Goal: Information Seeking & Learning: Learn about a topic

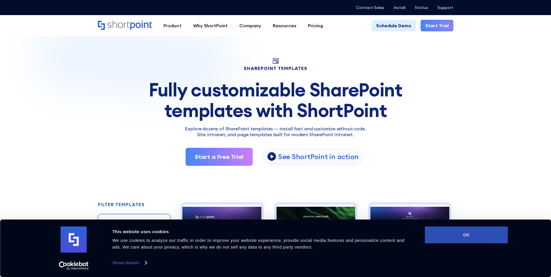
click at [468, 235] on button "OK" at bounding box center [466, 235] width 83 height 17
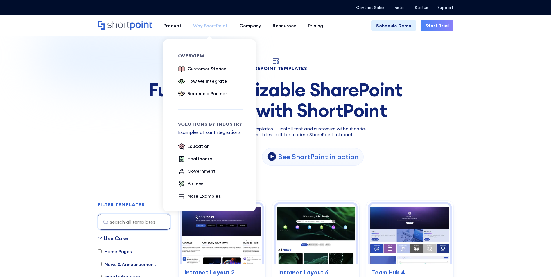
click at [213, 25] on div "Why ShortPoint" at bounding box center [210, 25] width 35 height 7
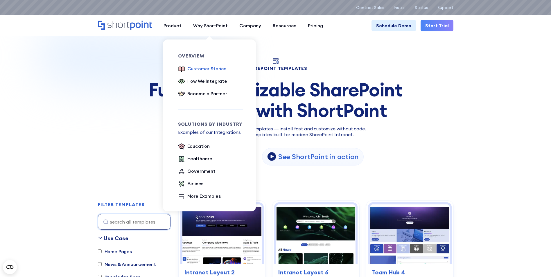
click at [209, 68] on div "Customer Stories" at bounding box center [206, 68] width 39 height 7
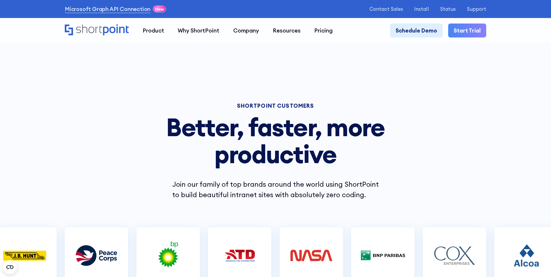
click at [244, 242] on div at bounding box center [239, 255] width 63 height 56
click at [243, 251] on img at bounding box center [239, 255] width 46 height 29
